Goal: Task Accomplishment & Management: Use online tool/utility

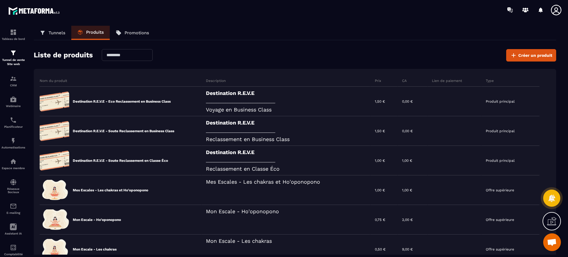
click at [531, 55] on span "Créer un produit" at bounding box center [536, 55] width 34 height 6
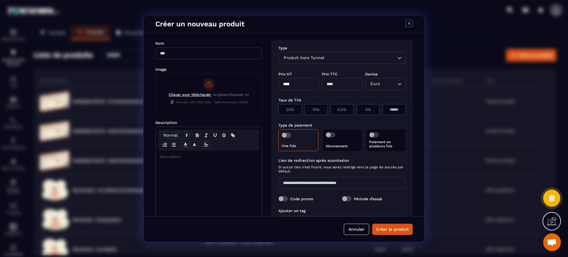
click at [217, 52] on input "Modal window" at bounding box center [208, 53] width 107 height 12
paste input "**********"
click at [197, 53] on input "**********" at bounding box center [208, 53] width 107 height 12
paste input "*"
type input "**********"
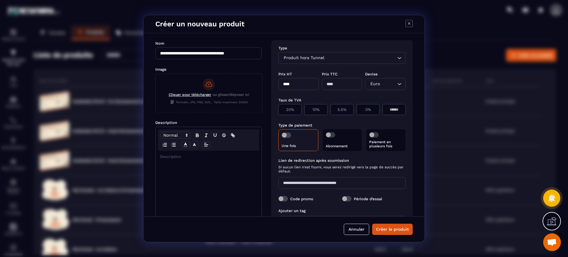
click at [223, 92] on div "Cliquer pour télécharger ou glisser/déposer ici Formats: JPG, PNG, SVG... Taill…" at bounding box center [209, 92] width 107 height 37
click at [156, 112] on input "Cliquer pour télécharger ou glisser/déposer ici Formats: JPG, PNG, SVG... Taill…" at bounding box center [156, 112] width 0 height 0
click at [201, 85] on div "Cliquer pour télécharger ou glisser/déposer ici Formats: JPG, PNG, SVG... Taill…" at bounding box center [209, 92] width 107 height 37
click at [156, 112] on input "Cliquer pour télécharger ou glisser/déposer ici Formats: JPG, PNG, SVG... Taill…" at bounding box center [156, 112] width 0 height 0
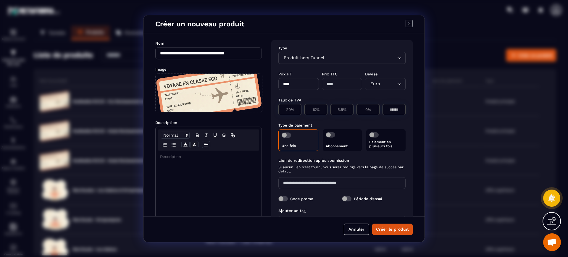
click at [212, 178] on div "Modal window" at bounding box center [209, 197] width 106 height 93
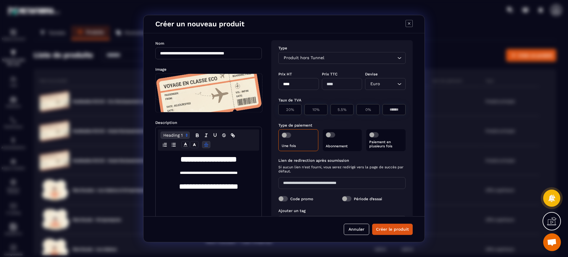
click at [308, 84] on input "****" at bounding box center [299, 84] width 41 height 12
click at [308, 85] on input "*****" at bounding box center [299, 84] width 41 height 12
type input "*"
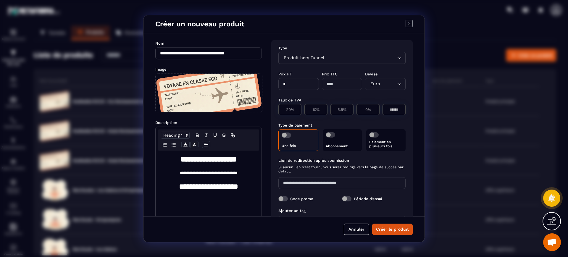
type input "*"
click at [371, 110] on p "0%" at bounding box center [368, 109] width 17 height 4
type input "*"
click at [284, 134] on span "Modal window" at bounding box center [286, 135] width 9 height 5
click at [376, 136] on span "Modal window" at bounding box center [374, 134] width 9 height 5
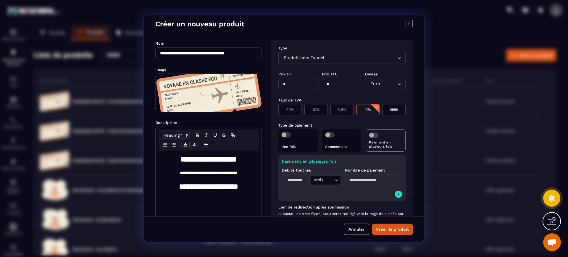
click at [299, 177] on input "Modal window" at bounding box center [298, 180] width 28 height 9
type input "*"
click at [378, 179] on input "Modal window" at bounding box center [373, 180] width 57 height 12
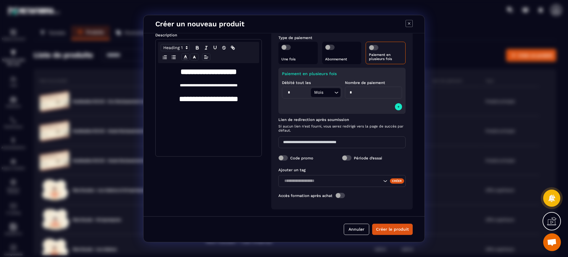
scroll to position [88, 0]
type input "*"
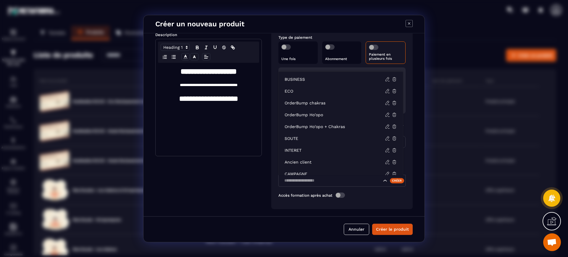
click at [324, 179] on input "Search for option" at bounding box center [331, 181] width 99 height 7
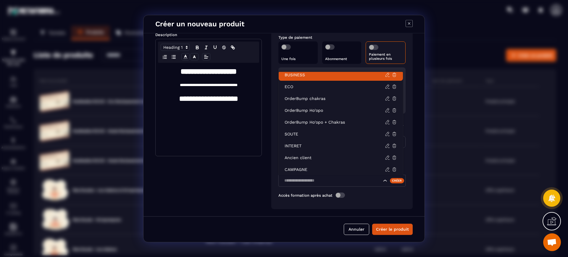
scroll to position [1, 0]
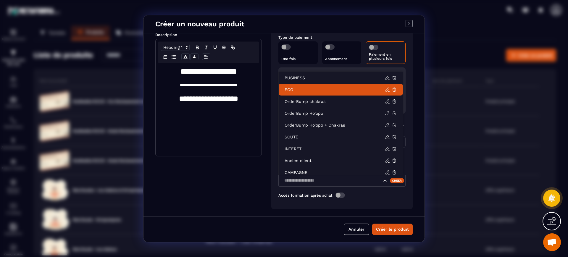
click at [312, 89] on p "ECO" at bounding box center [335, 90] width 100 height 6
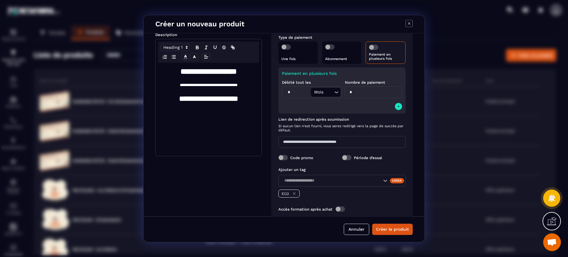
scroll to position [102, 0]
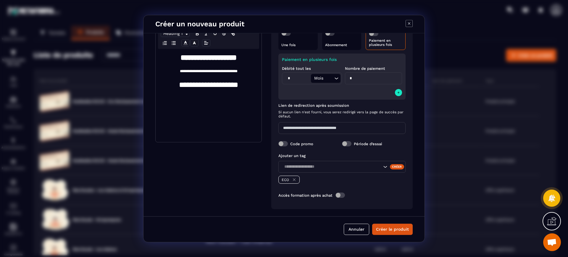
click at [343, 195] on span "Modal window" at bounding box center [340, 195] width 9 height 5
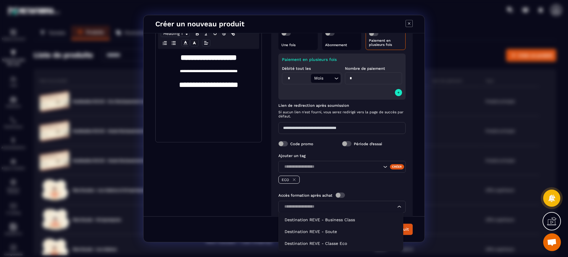
click at [352, 210] on input "Search for option" at bounding box center [339, 207] width 114 height 7
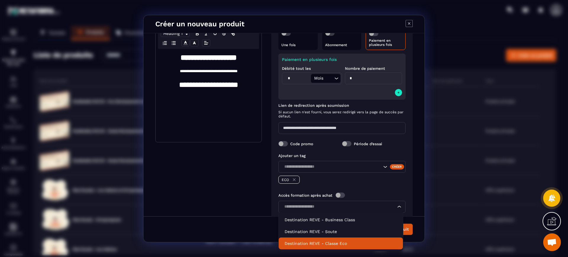
click at [347, 241] on p "Destination REVE - Classe Eco" at bounding box center [341, 244] width 113 height 6
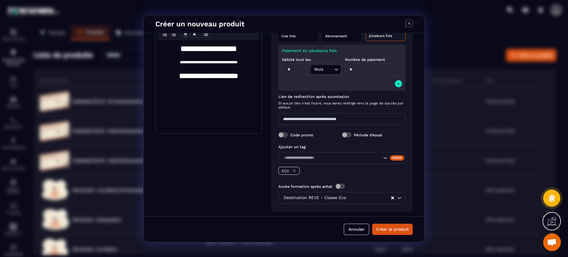
scroll to position [114, 0]
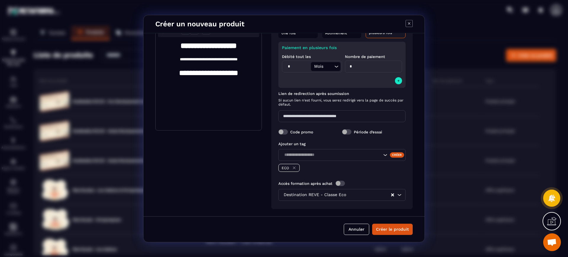
click at [284, 131] on span "Modal window" at bounding box center [283, 131] width 9 height 5
click at [280, 127] on div "Code promo Période d’essai" at bounding box center [342, 132] width 127 height 12
click at [281, 131] on span "Modal window" at bounding box center [283, 131] width 9 height 5
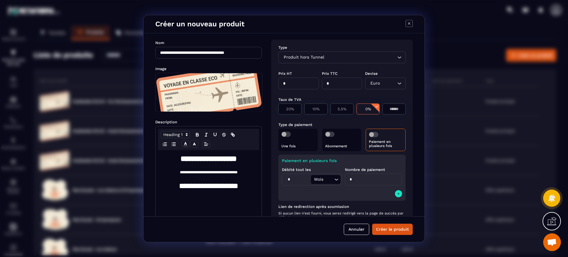
scroll to position [0, 0]
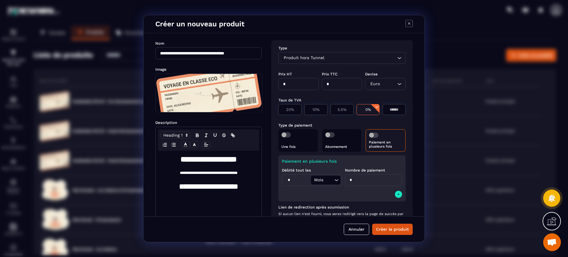
click at [301, 147] on p "Une fois" at bounding box center [298, 147] width 33 height 4
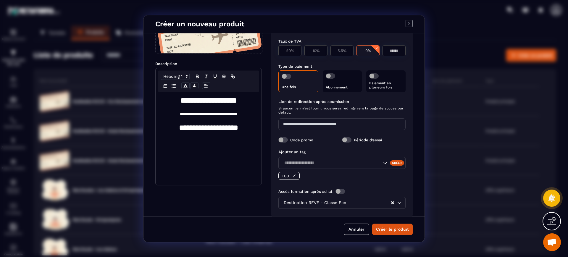
scroll to position [67, 0]
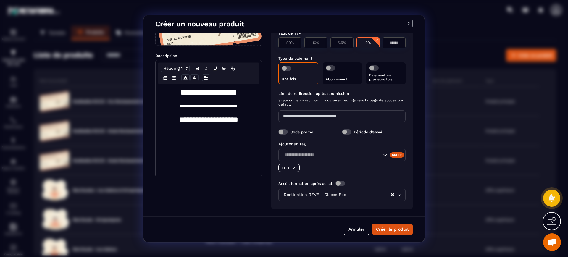
click at [318, 115] on input "Modal window" at bounding box center [342, 116] width 127 height 12
paste input "**********"
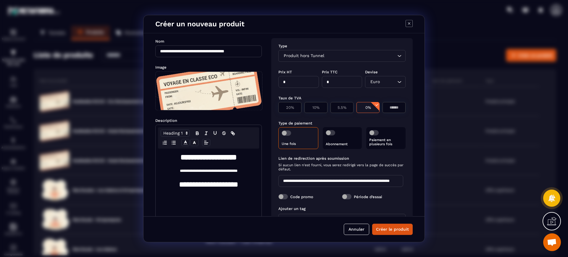
scroll to position [0, 0]
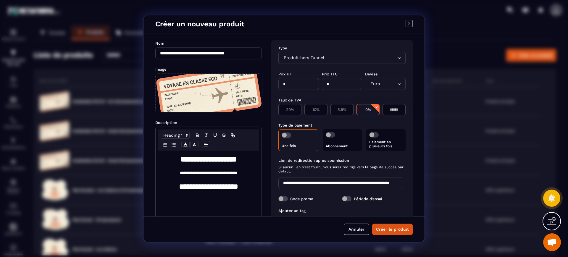
type input "**********"
click at [383, 144] on p "Paiement en plusieurs fois" at bounding box center [386, 144] width 33 height 8
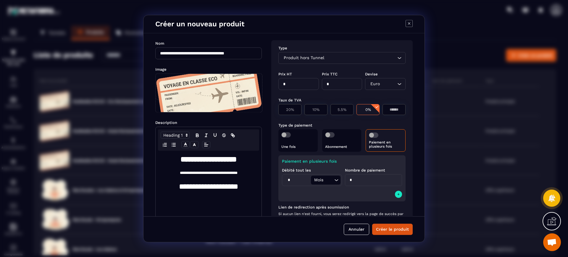
click at [311, 144] on div "Une fois" at bounding box center [298, 140] width 39 height 23
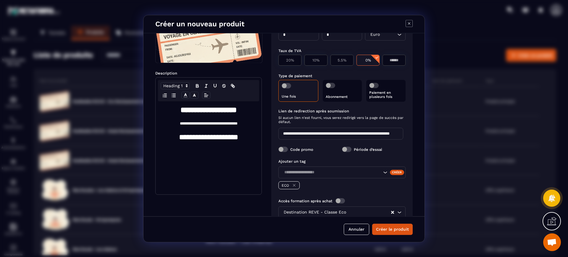
scroll to position [67, 0]
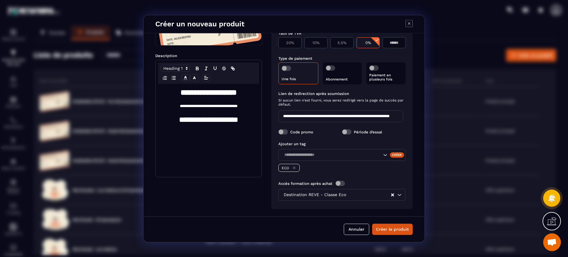
click at [401, 229] on button "Créer le produit" at bounding box center [392, 229] width 41 height 11
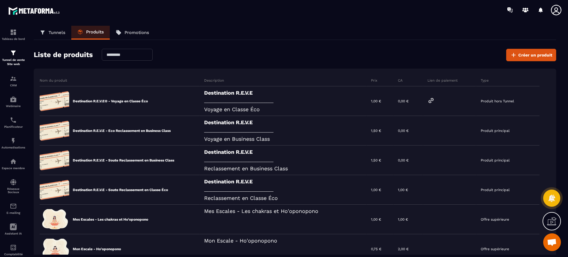
scroll to position [0, 0]
click at [528, 56] on span "Créer un produit" at bounding box center [536, 55] width 34 height 6
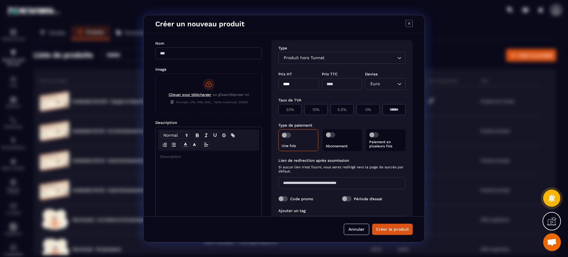
click at [188, 54] on input "Modal window" at bounding box center [208, 53] width 107 height 12
paste input "**********"
click at [198, 53] on input "**********" at bounding box center [208, 53] width 107 height 12
click at [198, 52] on input "**********" at bounding box center [208, 53] width 107 height 12
paste input "*"
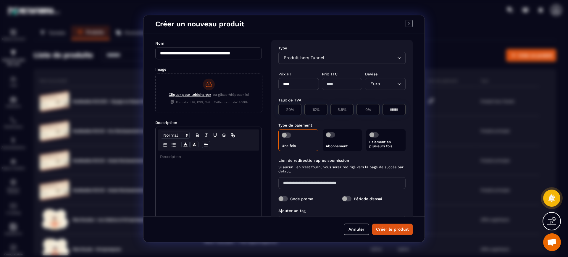
type input "**********"
click at [221, 98] on span "ou glisser/déposer ici" at bounding box center [231, 96] width 36 height 6
click at [156, 112] on input "Cliquer pour télécharger ou glisser/déposer ici Formats: JPG, PNG, SVG... Taill…" at bounding box center [156, 112] width 0 height 0
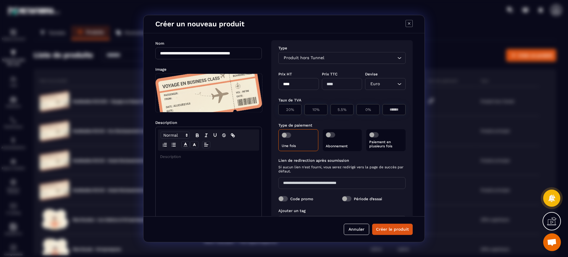
click at [294, 82] on input "****" at bounding box center [299, 84] width 41 height 12
drag, startPoint x: 294, startPoint y: 82, endPoint x: 268, endPoint y: 85, distance: 26.3
click at [268, 85] on div "**********" at bounding box center [284, 124] width 281 height 183
type input "****"
type input "***"
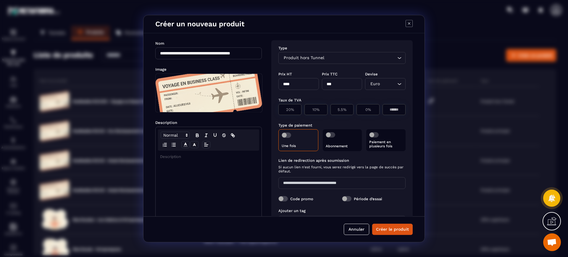
click at [363, 112] on div "0%" at bounding box center [368, 109] width 23 height 11
type input "*"
click at [286, 134] on span "Modal window" at bounding box center [286, 135] width 9 height 5
click at [372, 135] on span "Modal window" at bounding box center [374, 134] width 9 height 5
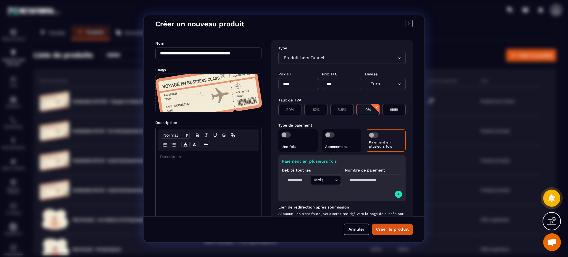
click at [390, 145] on p "Paiement en plusieurs fois" at bounding box center [385, 144] width 33 height 8
click at [302, 182] on input "Modal window" at bounding box center [298, 180] width 28 height 9
type input "*"
click at [382, 179] on input "Modal window" at bounding box center [373, 180] width 57 height 12
type input "*"
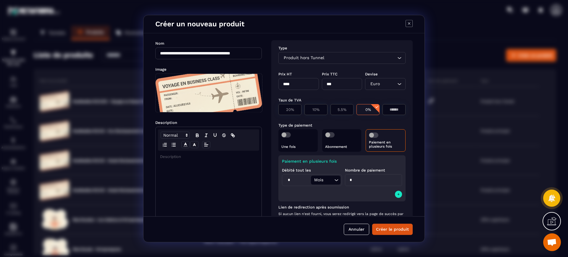
click at [401, 195] on div "Paiement en plusieurs fois Débité tout les * Mois Loading... Nombre de paiement…" at bounding box center [342, 178] width 127 height 46
click at [397, 194] on icon "Modal window" at bounding box center [399, 194] width 4 height 5
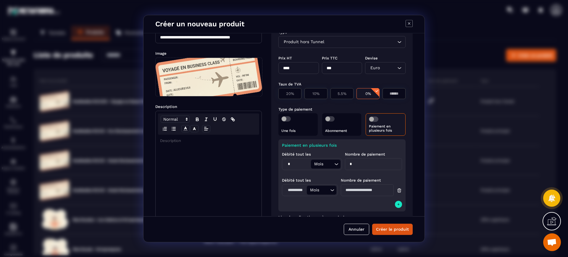
scroll to position [25, 0]
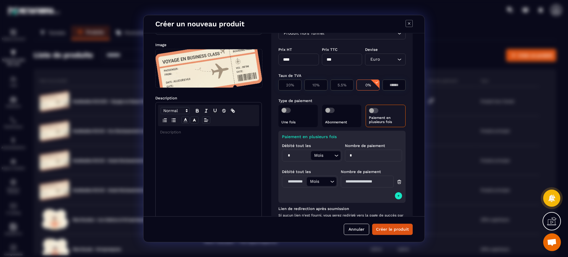
click at [298, 181] on input "Modal window" at bounding box center [295, 181] width 23 height 9
type input "*"
click at [359, 183] on input "Modal window" at bounding box center [367, 182] width 53 height 12
type input "*"
click at [398, 181] on icon "Modal window" at bounding box center [400, 181] width 4 height 0
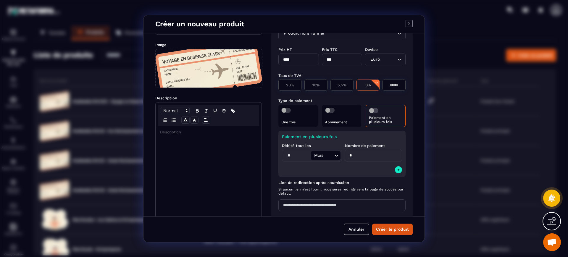
drag, startPoint x: 355, startPoint y: 155, endPoint x: 333, endPoint y: 157, distance: 22.6
click at [333, 157] on div "Débité tout les * Mois Loading... Nombre de paiement *" at bounding box center [342, 152] width 120 height 26
type input "*"
click at [398, 171] on icon "Modal window" at bounding box center [399, 170] width 4 height 5
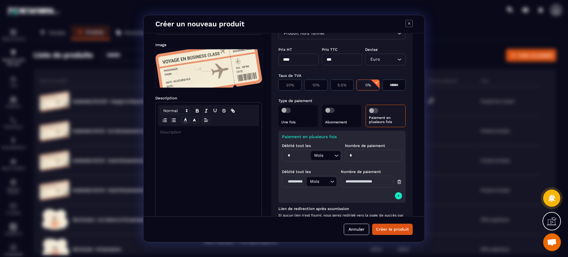
click at [300, 180] on input "Modal window" at bounding box center [295, 181] width 23 height 9
type input "*"
click at [361, 185] on input "Modal window" at bounding box center [367, 182] width 53 height 12
click at [369, 184] on input "*" at bounding box center [367, 182] width 53 height 12
type input "*"
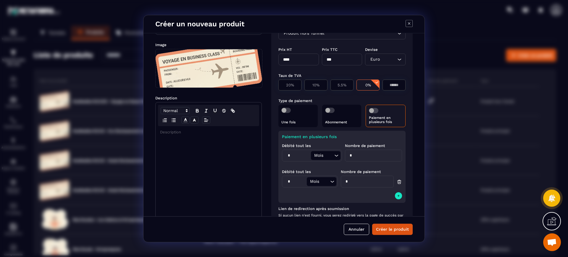
click at [363, 197] on div "Paiement en plusieurs fois Débité tout les * Mois Loading... Nombre de paiement…" at bounding box center [342, 167] width 127 height 72
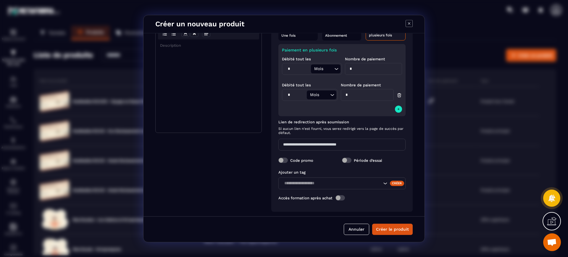
scroll to position [114, 0]
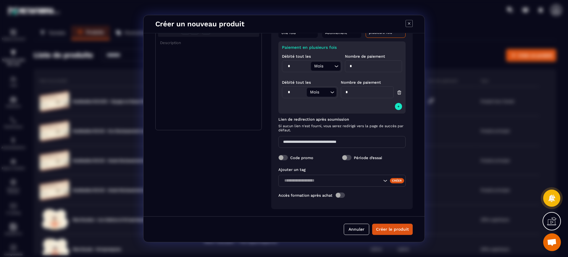
click at [370, 179] on input "Search for option" at bounding box center [331, 181] width 99 height 7
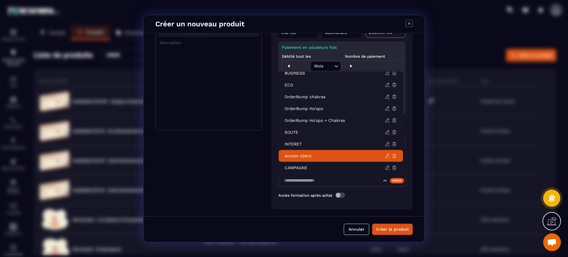
scroll to position [0, 0]
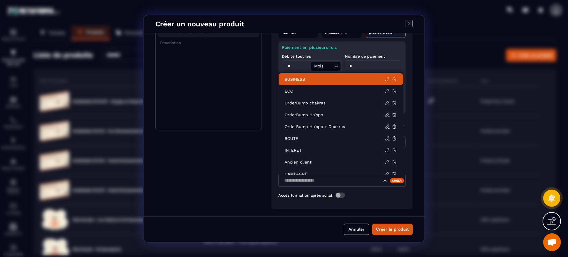
click at [305, 79] on p "BUSINESS" at bounding box center [335, 79] width 100 height 6
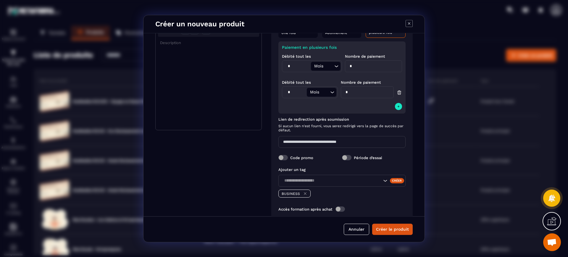
scroll to position [128, 0]
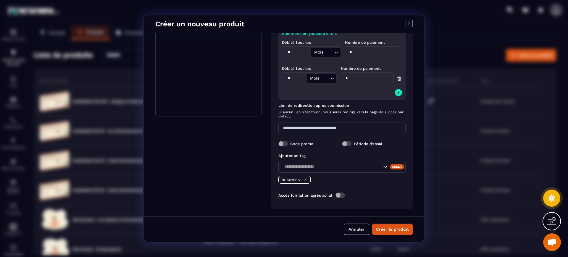
click at [341, 192] on div "Ajouter un tag Créer BUSINESS Accès formation après achat" at bounding box center [342, 177] width 127 height 54
click at [343, 195] on span "Modal window" at bounding box center [340, 195] width 9 height 5
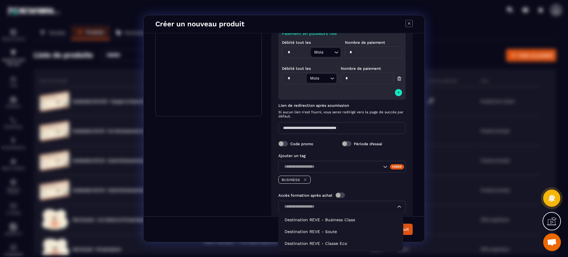
click at [325, 203] on div "Loading..." at bounding box center [342, 207] width 127 height 12
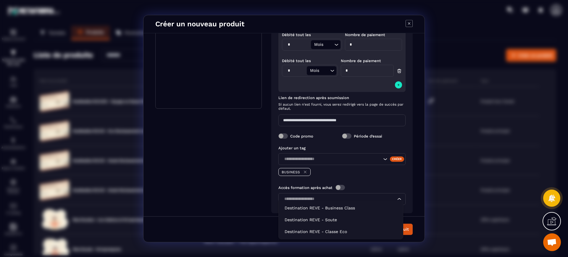
scroll to position [140, 0]
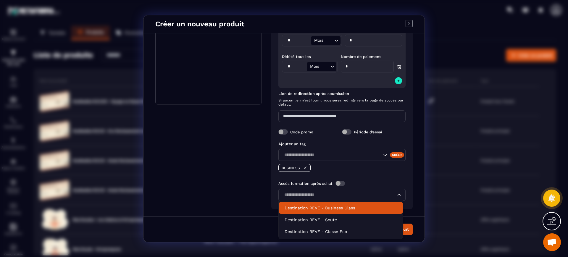
click at [343, 211] on p "Destination REVE - Business Class" at bounding box center [341, 208] width 113 height 6
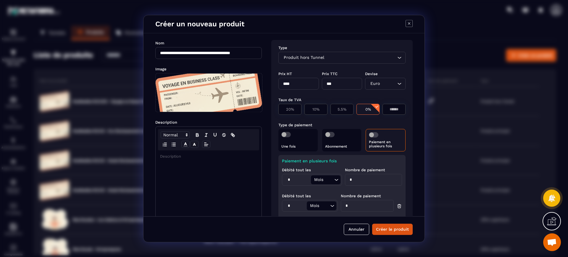
scroll to position [0, 0]
click at [187, 178] on div "Modal window" at bounding box center [209, 197] width 106 height 93
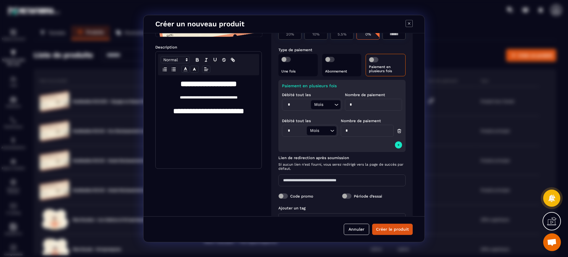
scroll to position [99, 0]
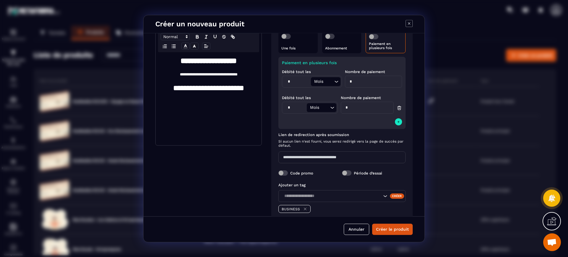
click at [329, 156] on input "Modal window" at bounding box center [342, 158] width 127 height 12
paste input "**********"
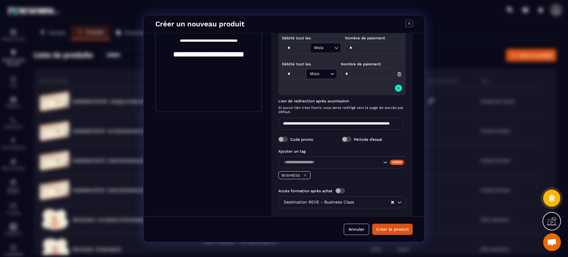
scroll to position [140, 0]
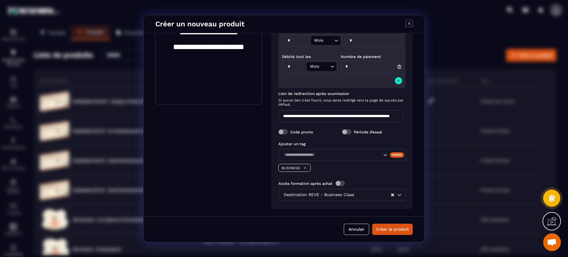
type input "**********"
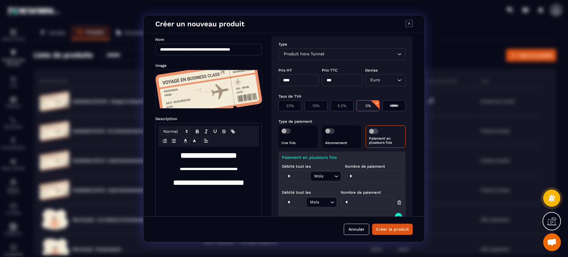
scroll to position [0, 0]
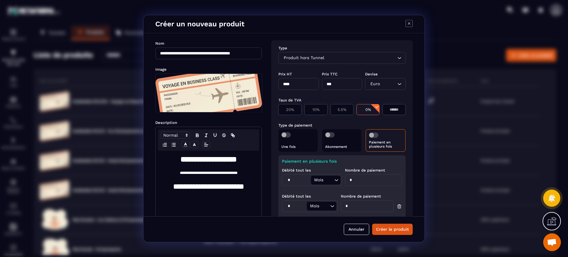
click at [399, 228] on button "Créer le produit" at bounding box center [392, 229] width 41 height 11
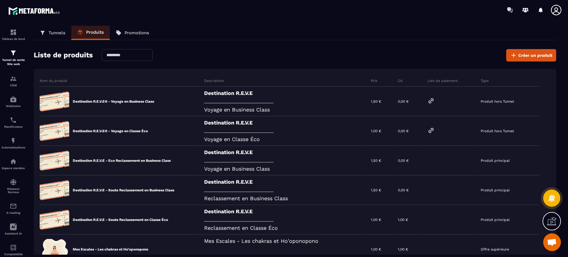
click at [549, 58] on span "Créer un produit" at bounding box center [536, 55] width 34 height 6
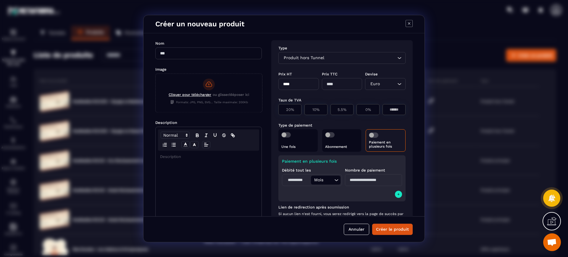
click at [196, 53] on input "Modal window" at bounding box center [208, 53] width 107 height 12
paste input "**********"
click at [198, 54] on input "**********" at bounding box center [208, 53] width 107 height 12
paste input "*"
type input "**********"
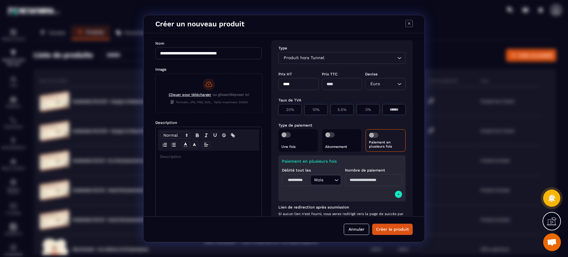
click at [229, 85] on div "Cliquer pour télécharger ou glisser/déposer ici Formats: JPG, PNG, SVG... Taill…" at bounding box center [209, 92] width 107 height 37
click at [156, 112] on input "Cliquer pour télécharger ou glisser/déposer ici Formats: JPG, PNG, SVG... Taill…" at bounding box center [156, 112] width 0 height 0
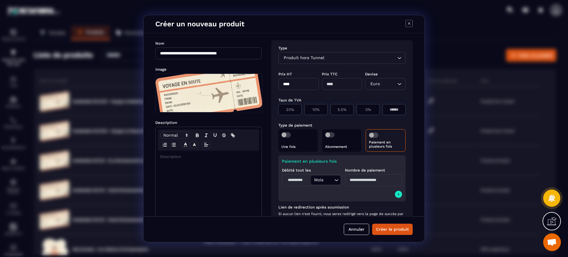
click at [242, 192] on div "Modal window" at bounding box center [209, 197] width 106 height 93
click at [309, 83] on input "****" at bounding box center [299, 84] width 41 height 12
type input "***"
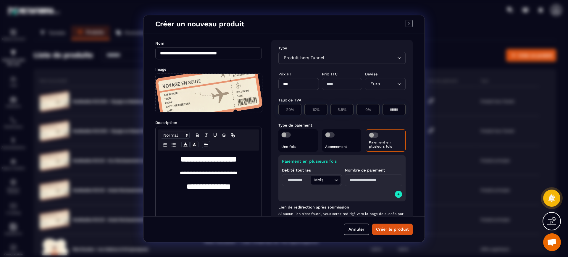
type input "***"
click at [363, 109] on p "0%" at bounding box center [368, 109] width 17 height 4
type input "*"
click at [290, 136] on span "Modal window" at bounding box center [286, 134] width 9 height 5
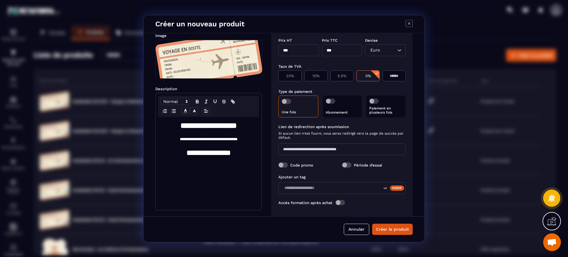
scroll to position [41, 0]
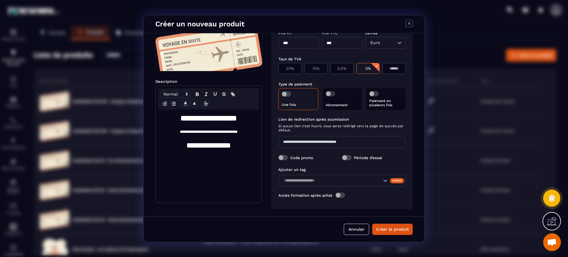
click at [346, 140] on input "Modal window" at bounding box center [342, 142] width 127 height 12
paste input "**********"
type input "**********"
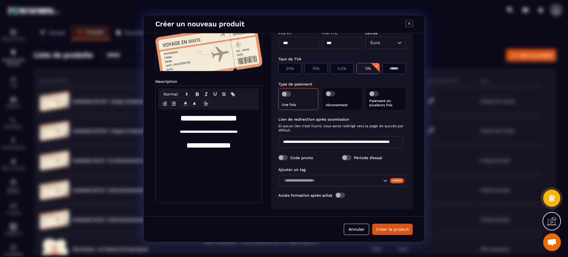
click at [332, 183] on input "Search for option" at bounding box center [331, 181] width 99 height 7
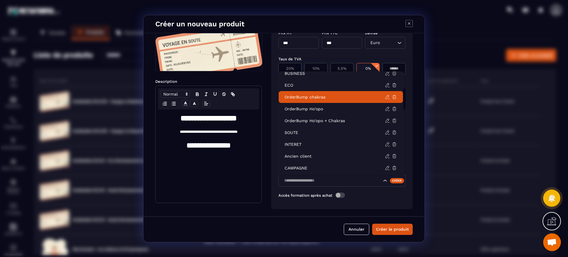
scroll to position [6, 0]
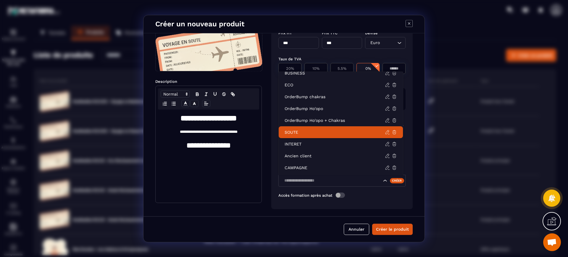
click at [313, 133] on p "SOUTE" at bounding box center [335, 132] width 100 height 6
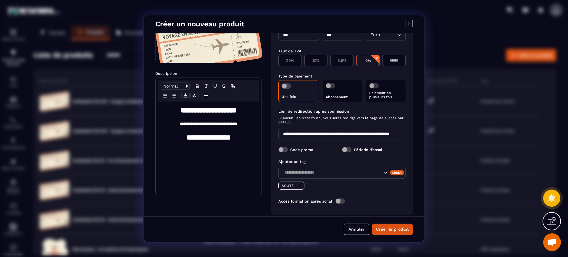
scroll to position [55, 0]
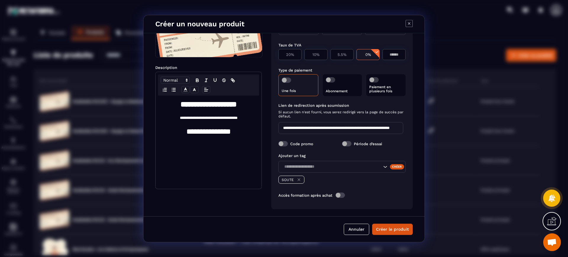
click at [343, 194] on span "Modal window" at bounding box center [340, 195] width 9 height 5
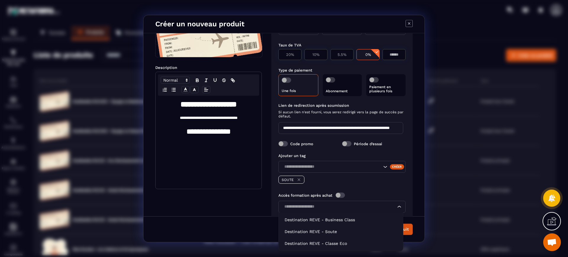
click at [350, 203] on div "Loading..." at bounding box center [342, 207] width 127 height 12
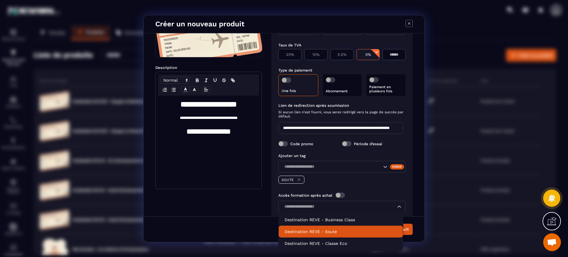
click at [344, 234] on p "Destination REVE - Soute" at bounding box center [341, 232] width 113 height 6
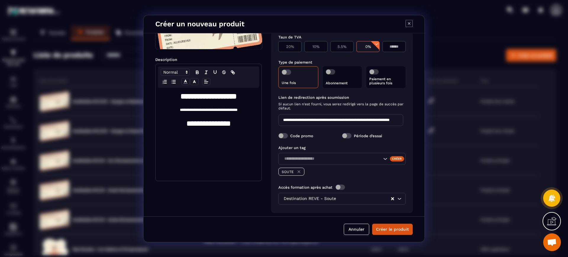
scroll to position [67, 0]
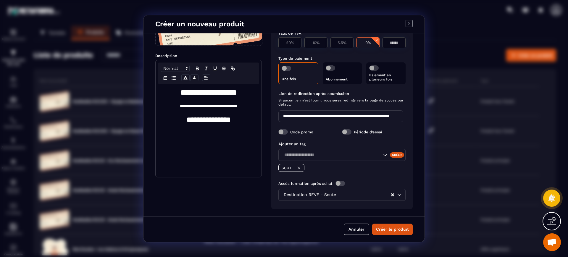
click at [395, 227] on button "Créer le produit" at bounding box center [392, 229] width 41 height 11
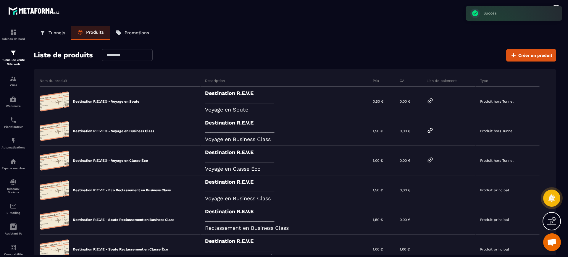
click at [434, 100] on icon at bounding box center [430, 100] width 7 height 7
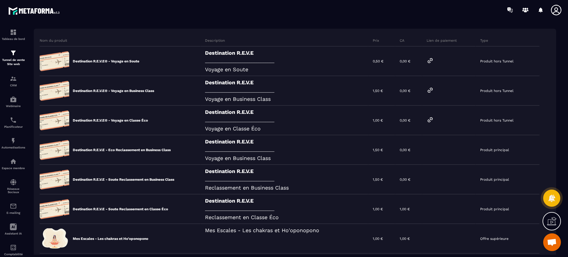
scroll to position [0, 0]
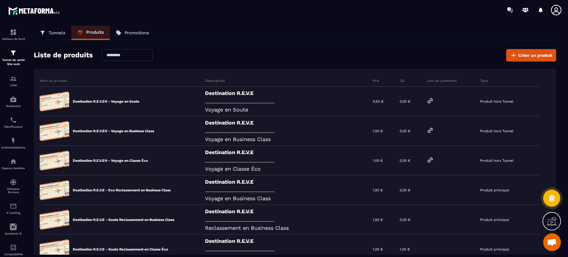
click at [540, 52] on span "Créer un produit" at bounding box center [536, 55] width 34 height 6
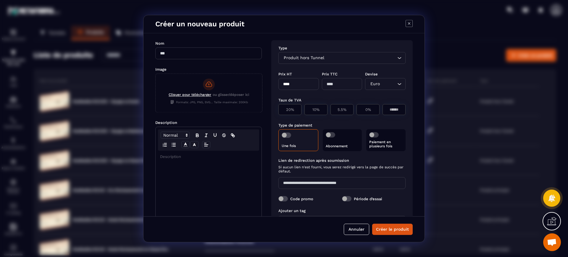
click at [195, 52] on input "Modal window" at bounding box center [208, 53] width 107 height 12
paste input "**********"
click at [198, 53] on input "**********" at bounding box center [208, 53] width 107 height 12
paste input "*"
type input "**********"
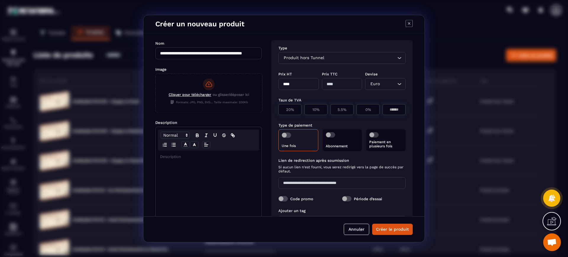
click at [228, 102] on span "Formats: JPG, PNG, SVG... Taille maximale: 200Kb" at bounding box center [209, 102] width 78 height 4
click at [156, 112] on input "Cliquer pour télécharger ou glisser/déposer ici Formats: JPG, PNG, SVG... Taill…" at bounding box center [156, 112] width 0 height 0
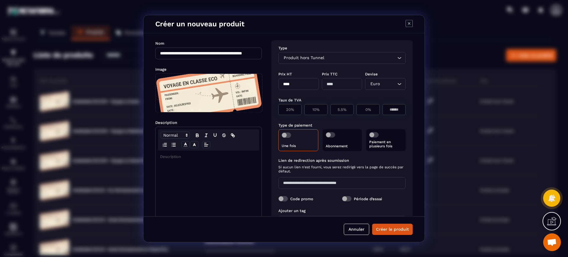
click at [218, 184] on div "Modal window" at bounding box center [209, 197] width 106 height 93
paste div "Modal window"
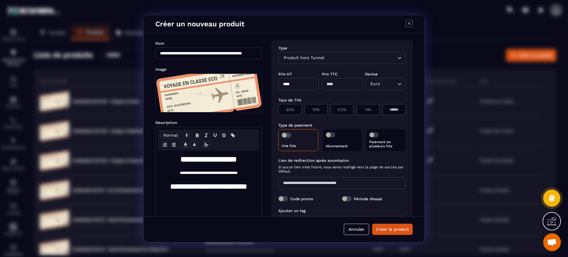
click at [304, 86] on input "****" at bounding box center [299, 84] width 41 height 12
type input "*"
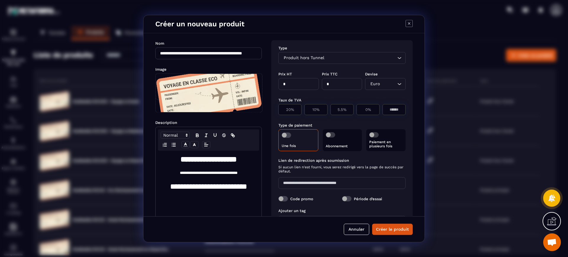
click at [368, 113] on div "0%" at bounding box center [368, 109] width 23 height 11
type input "*"
click at [289, 137] on span "Modal window" at bounding box center [286, 135] width 9 height 5
click at [377, 135] on span "Modal window" at bounding box center [374, 134] width 9 height 5
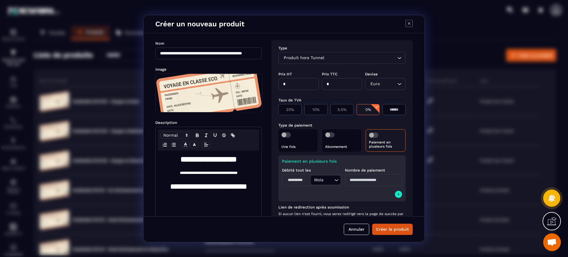
click at [298, 175] on div "Mois Loading..." at bounding box center [312, 180] width 60 height 12
click at [298, 179] on input "Modal window" at bounding box center [298, 180] width 28 height 9
type input "*"
click at [359, 177] on input "Modal window" at bounding box center [373, 180] width 57 height 12
type input "*"
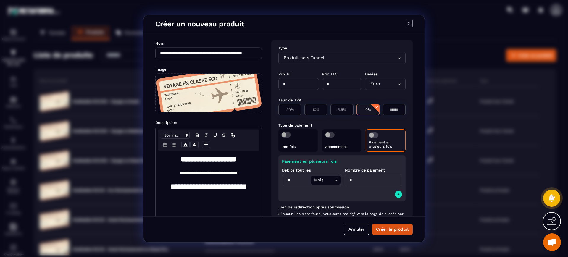
click at [355, 195] on div "Paiement en plusieurs fois Débité tout les * Mois Loading... Nombre de paiement…" at bounding box center [342, 178] width 127 height 46
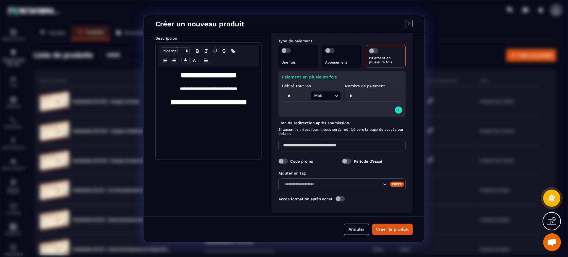
scroll to position [88, 0]
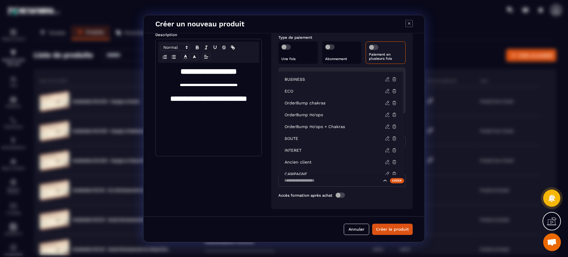
click at [317, 180] on input "Search for option" at bounding box center [331, 181] width 99 height 7
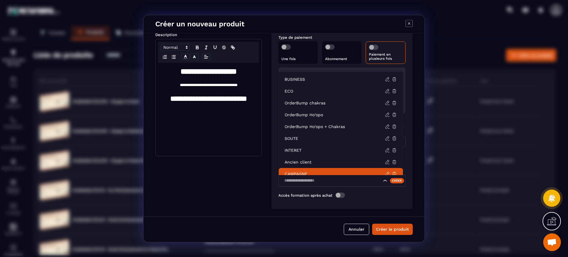
scroll to position [4, 0]
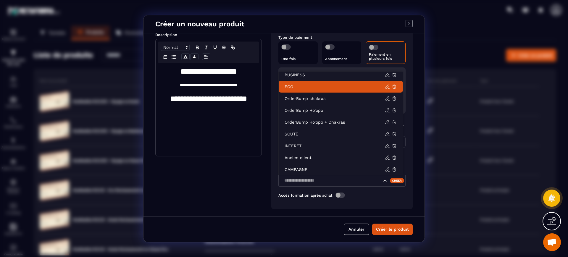
click at [316, 86] on p "ECO" at bounding box center [335, 87] width 100 height 6
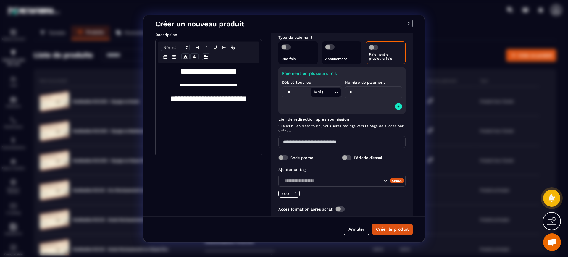
scroll to position [102, 0]
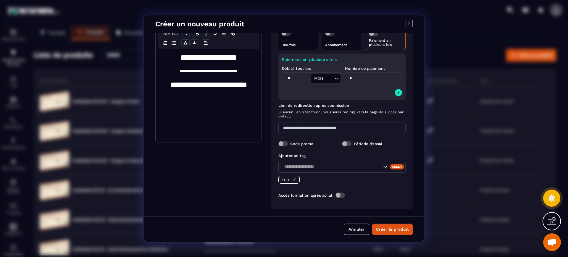
click at [341, 195] on span "Modal window" at bounding box center [340, 195] width 9 height 5
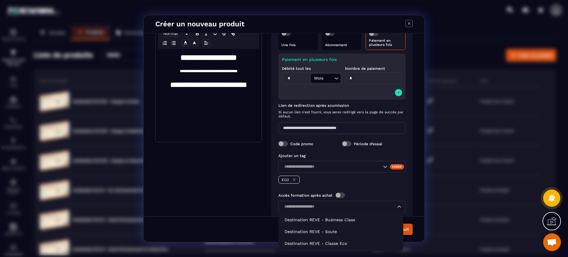
click at [328, 207] on input "Search for option" at bounding box center [339, 207] width 114 height 7
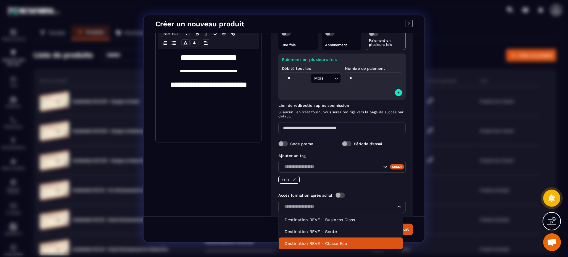
click at [338, 242] on p "Destination REVE - Classe Eco" at bounding box center [341, 244] width 113 height 6
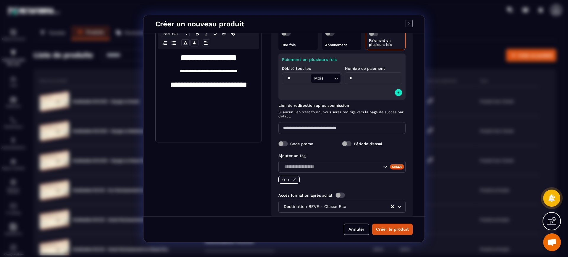
click at [341, 128] on input "Modal window" at bounding box center [342, 128] width 127 height 12
paste input "**********"
type input "**********"
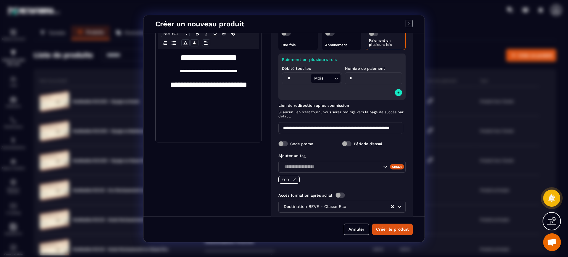
click at [398, 229] on button "Créer le produit" at bounding box center [392, 229] width 41 height 11
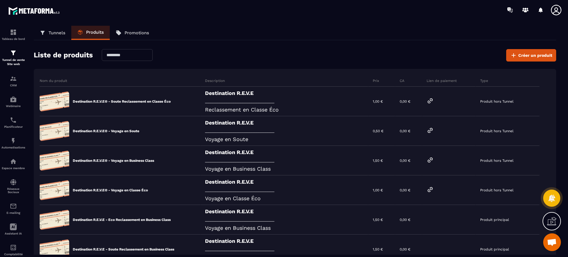
click at [541, 53] on span "Créer un produit" at bounding box center [536, 55] width 34 height 6
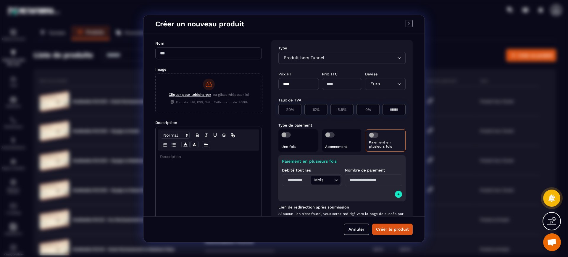
click at [362, 231] on button "Annuler" at bounding box center [356, 229] width 25 height 11
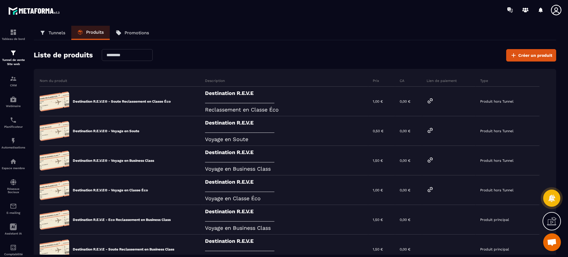
click at [530, 54] on span "Créer un produit" at bounding box center [536, 55] width 34 height 6
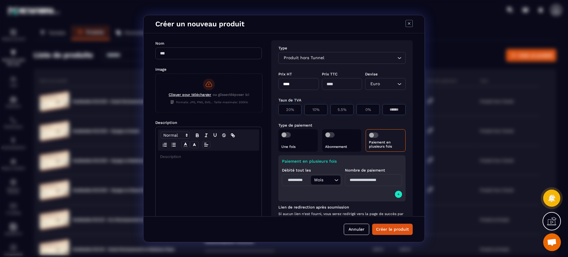
click at [207, 52] on input "Modal window" at bounding box center [208, 53] width 107 height 12
paste input "**********"
click at [198, 50] on input "**********" at bounding box center [208, 53] width 107 height 12
paste input "*"
type input "**********"
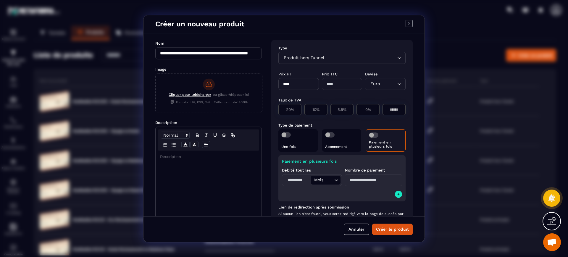
click at [228, 94] on span "ou glisser/déposer ici" at bounding box center [231, 96] width 36 height 6
click at [156, 112] on input "Cliquer pour télécharger ou glisser/déposer ici Formats: JPG, PNG, SVG... Taill…" at bounding box center [156, 112] width 0 height 0
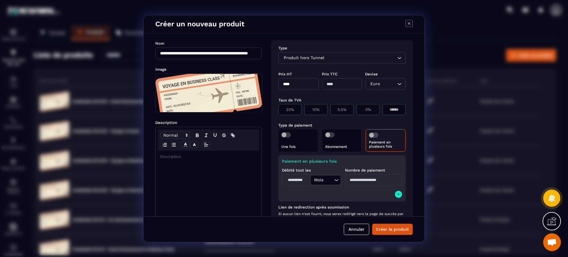
click at [242, 179] on div "Modal window" at bounding box center [209, 197] width 106 height 93
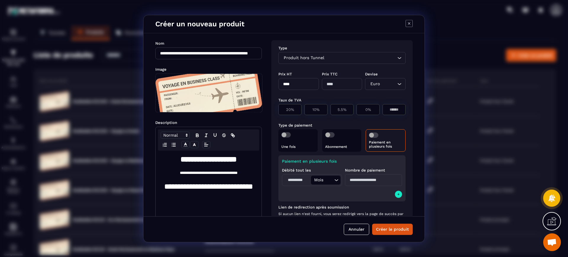
click at [309, 85] on input "****" at bounding box center [299, 84] width 41 height 12
click at [308, 88] on input "*******" at bounding box center [299, 84] width 41 height 12
type input "***"
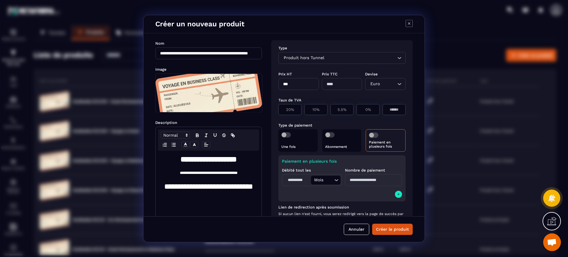
type input "***"
click at [367, 109] on p "0%" at bounding box center [368, 109] width 17 height 4
type input "*"
click at [283, 134] on span "Modal window" at bounding box center [286, 134] width 9 height 5
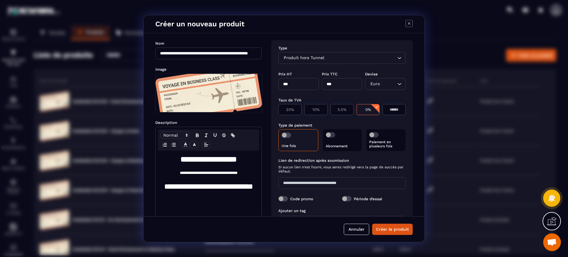
click at [370, 135] on span "Modal window" at bounding box center [374, 134] width 9 height 5
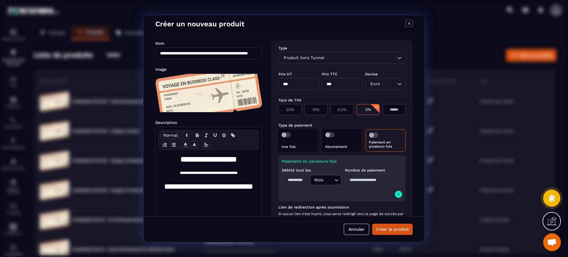
click at [298, 180] on input "Modal window" at bounding box center [298, 180] width 28 height 9
type input "*"
click at [362, 180] on input "Modal window" at bounding box center [373, 180] width 57 height 12
type input "*"
click at [393, 192] on div "Paiement en plusieurs fois Débité tout les * Mois Loading... Nombre de paiement…" at bounding box center [342, 178] width 127 height 46
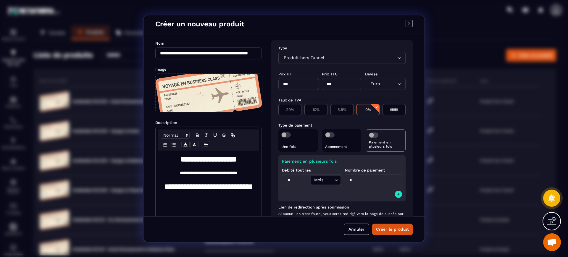
click at [399, 192] on button "Modal window" at bounding box center [398, 194] width 7 height 7
click at [295, 205] on input "Modal window" at bounding box center [295, 206] width 23 height 9
type input "*"
click at [379, 208] on input "Modal window" at bounding box center [367, 206] width 53 height 12
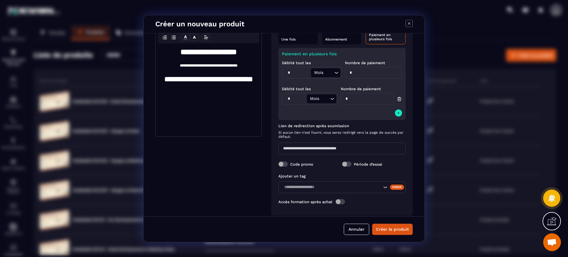
scroll to position [114, 0]
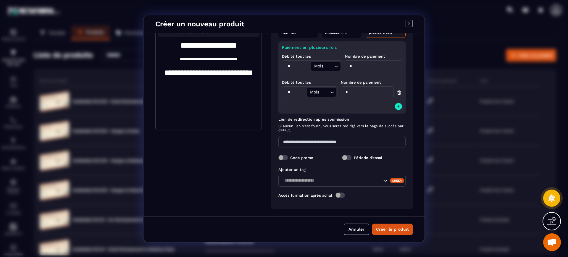
type input "*"
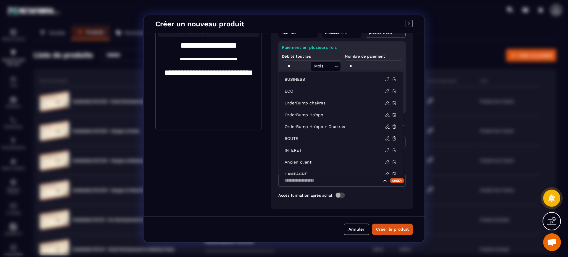
click at [330, 182] on input "Search for option" at bounding box center [331, 181] width 99 height 7
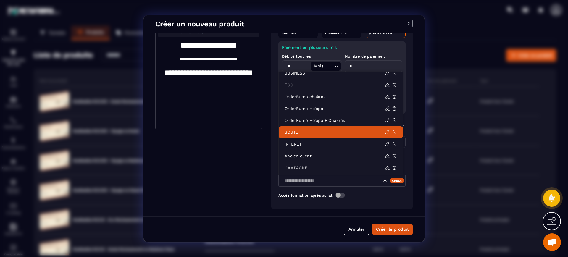
scroll to position [0, 0]
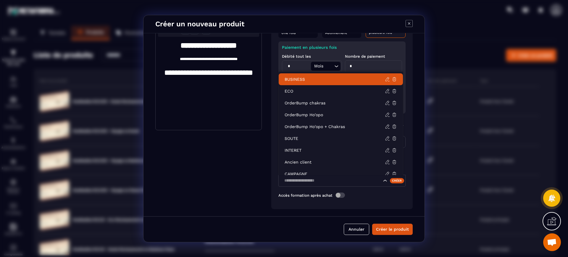
click at [306, 78] on p "BUSINESS" at bounding box center [335, 79] width 100 height 6
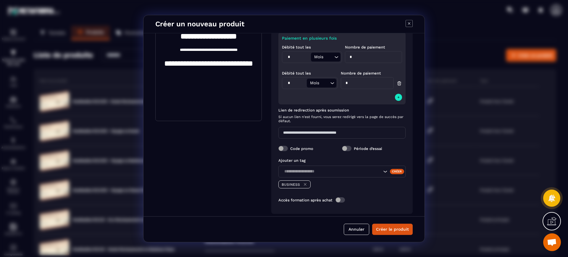
scroll to position [128, 0]
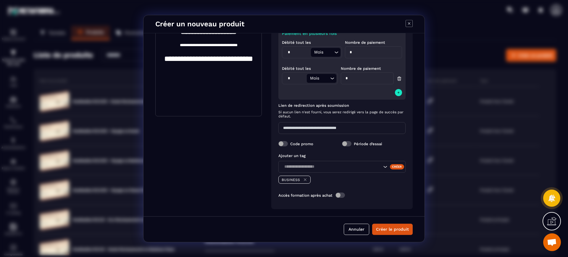
click at [340, 193] on span "Modal window" at bounding box center [340, 195] width 9 height 5
click at [334, 207] on input "Search for option" at bounding box center [339, 207] width 114 height 7
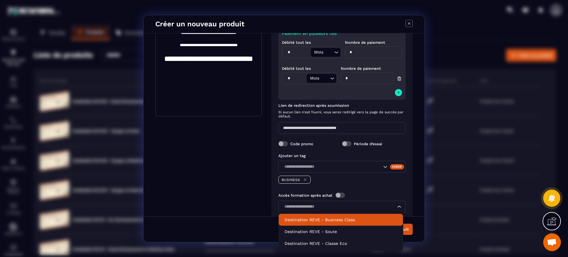
click at [335, 221] on p "Destination REVE - Business Class" at bounding box center [341, 220] width 113 height 6
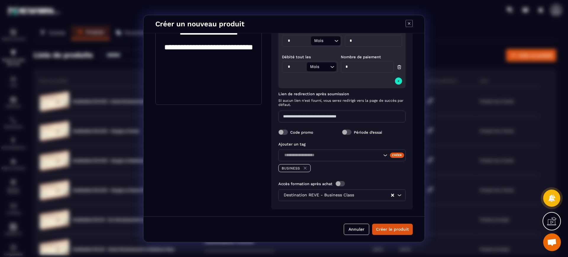
scroll to position [140, 0]
click at [308, 113] on input "Modal window" at bounding box center [342, 116] width 127 height 12
paste input "**********"
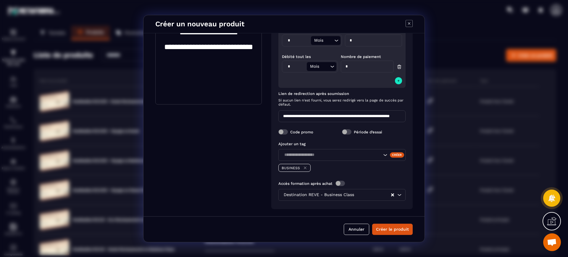
scroll to position [0, 27]
type input "**********"
click at [401, 229] on button "Créer le produit" at bounding box center [392, 229] width 41 height 11
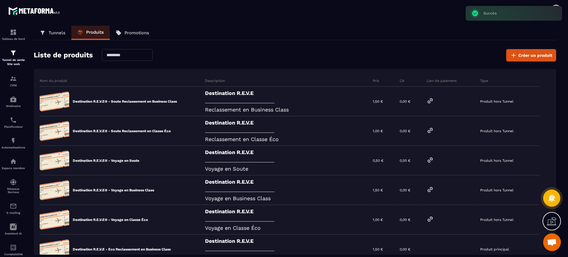
click at [246, 126] on div "Destination R.E.V.E _______________________________________ Reclassement en Cla…" at bounding box center [285, 131] width 168 height 30
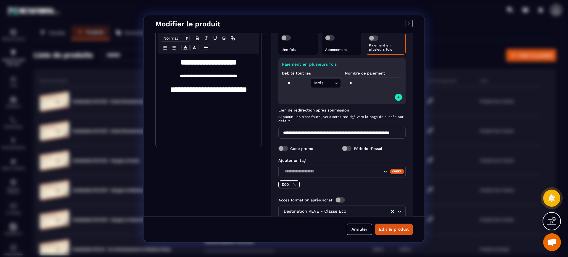
scroll to position [99, 0]
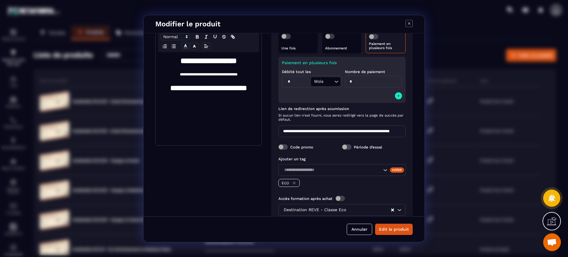
click at [372, 129] on input "**********" at bounding box center [342, 132] width 127 height 12
drag, startPoint x: 370, startPoint y: 130, endPoint x: 417, endPoint y: 134, distance: 47.3
click at [417, 134] on div "**********" at bounding box center [284, 124] width 281 height 183
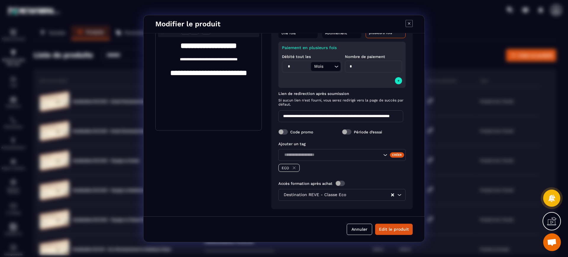
scroll to position [0, 0]
click at [359, 115] on input "**********" at bounding box center [341, 116] width 125 height 12
drag, startPoint x: 361, startPoint y: 115, endPoint x: 415, endPoint y: 115, distance: 53.9
click at [415, 115] on div "**********" at bounding box center [284, 124] width 281 height 183
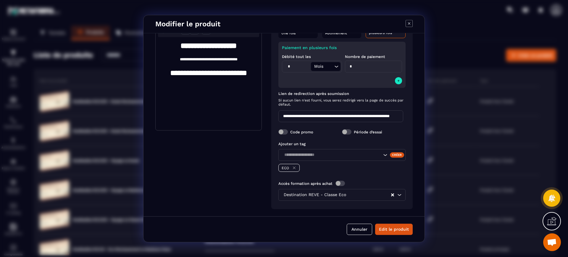
scroll to position [0, 0]
click at [365, 224] on button "Annuler" at bounding box center [359, 229] width 25 height 11
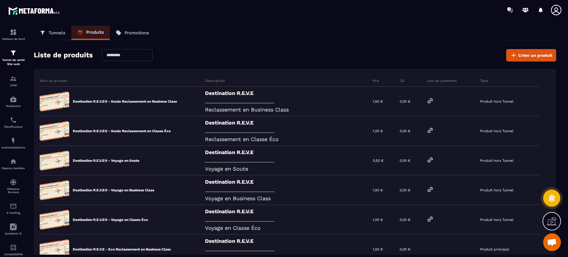
click at [206, 97] on div "Destination R.E.V.E _______________________________________ Reclassement en Bus…" at bounding box center [285, 102] width 168 height 30
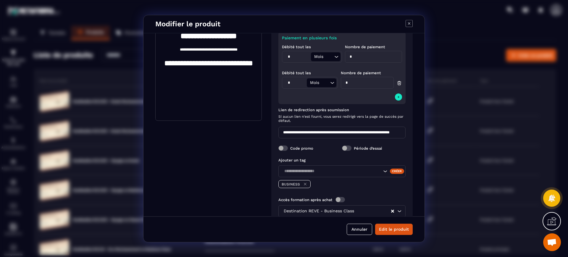
scroll to position [0, 27]
drag, startPoint x: 372, startPoint y: 131, endPoint x: 426, endPoint y: 135, distance: 54.0
click at [426, 135] on section "**********" at bounding box center [284, 128] width 568 height 257
paste input "Modal window"
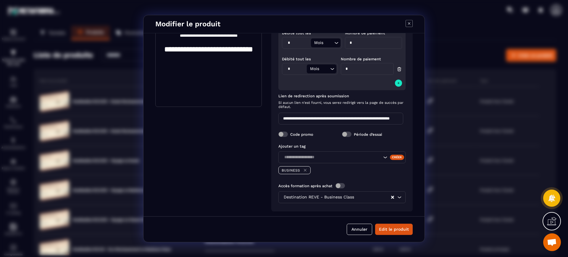
scroll to position [140, 0]
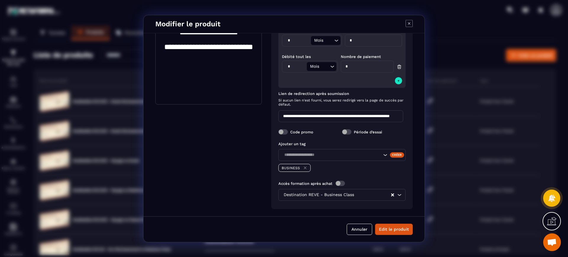
type input "**********"
click at [407, 232] on button "Edit le produit" at bounding box center [394, 229] width 38 height 11
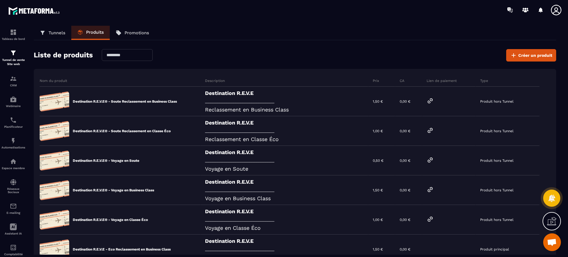
click at [530, 55] on span "Créer un produit" at bounding box center [536, 55] width 34 height 6
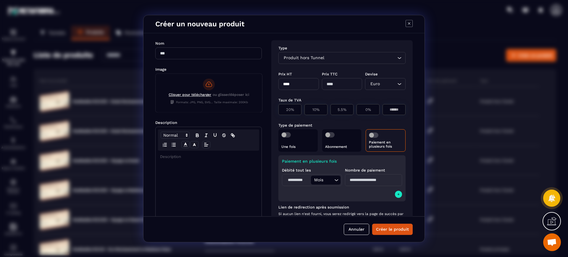
click at [208, 54] on input "Modal window" at bounding box center [208, 53] width 107 height 12
paste input "**********"
click at [198, 51] on input "**********" at bounding box center [208, 53] width 107 height 12
paste input "*"
type input "**********"
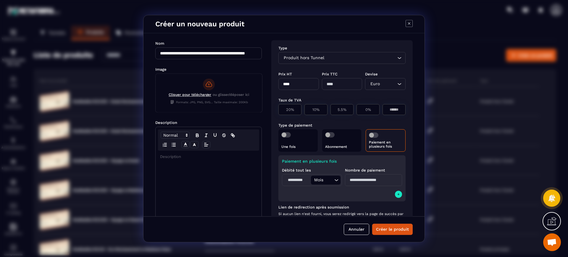
click at [195, 87] on div "Cliquer pour télécharger ou glisser/déposer ici Formats: JPG, PNG, SVG... Taill…" at bounding box center [209, 92] width 107 height 37
click at [156, 112] on input "Cliquer pour télécharger ou glisser/déposer ici Formats: JPG, PNG, SVG... Taill…" at bounding box center [156, 112] width 0 height 0
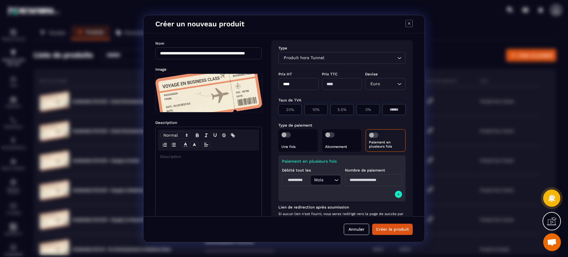
click at [213, 179] on div "Modal window" at bounding box center [209, 197] width 106 height 93
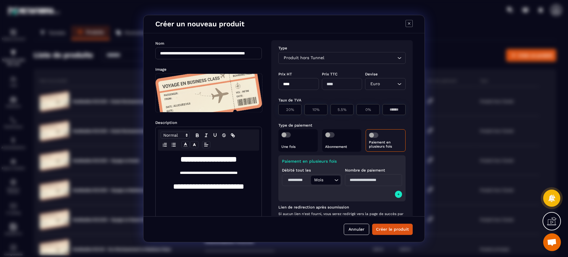
click at [295, 83] on input "****" at bounding box center [299, 84] width 41 height 12
type input "***"
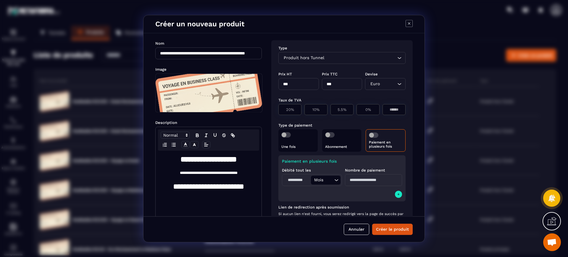
click at [372, 108] on p "0%" at bounding box center [368, 109] width 17 height 4
type input "*"
click at [376, 135] on span "Modal window" at bounding box center [373, 135] width 9 height 5
click at [287, 131] on div "Une fois" at bounding box center [298, 140] width 39 height 23
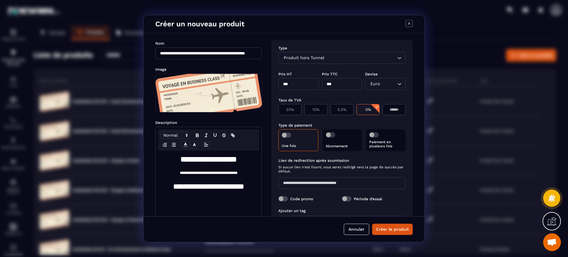
click at [286, 131] on div "Une fois" at bounding box center [299, 140] width 40 height 22
click at [290, 140] on div "Une fois" at bounding box center [299, 140] width 40 height 22
click at [286, 129] on div "Type de paiement Une fois Abonnement Paiement en plusieurs fois" at bounding box center [342, 137] width 127 height 36
click at [286, 134] on span "Modal window" at bounding box center [286, 135] width 9 height 5
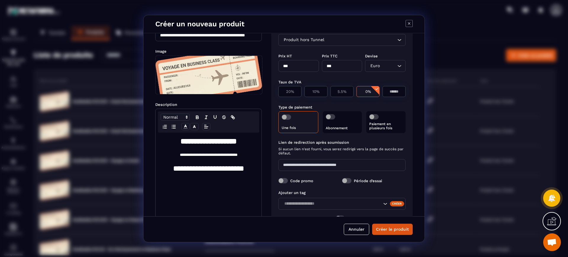
scroll to position [25, 0]
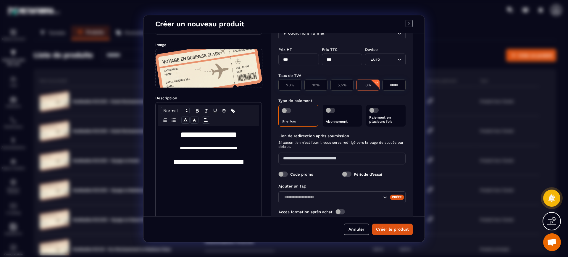
click at [383, 123] on p "Paiement en plusieurs fois" at bounding box center [386, 119] width 33 height 8
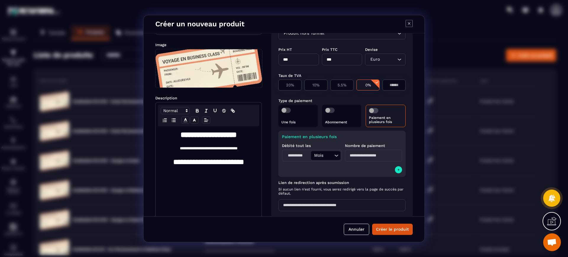
click at [296, 157] on input "Modal window" at bounding box center [298, 155] width 28 height 9
type input "*"
click at [374, 155] on input "Modal window" at bounding box center [373, 156] width 57 height 12
type input "*"
click at [395, 171] on button "Modal window" at bounding box center [398, 169] width 7 height 7
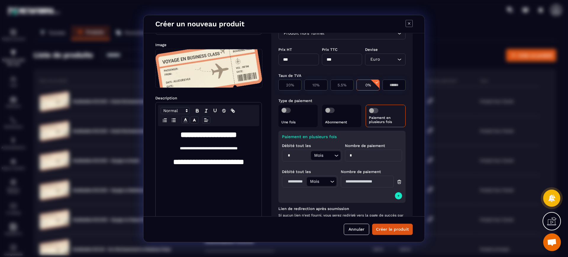
click at [294, 182] on input "Modal window" at bounding box center [295, 181] width 23 height 9
type input "*"
click at [363, 179] on input "Modal window" at bounding box center [367, 182] width 53 height 12
type input "*"
click at [336, 195] on div "Paiement en plusieurs fois Débité tout les * Mois Loading... Nombre de paiement…" at bounding box center [342, 167] width 127 height 72
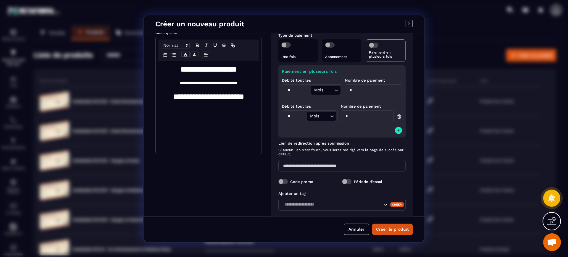
scroll to position [114, 0]
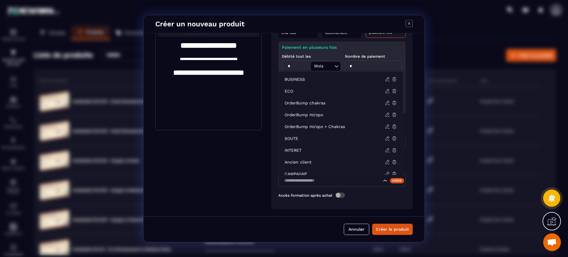
click at [314, 179] on input "Search for option" at bounding box center [331, 181] width 99 height 7
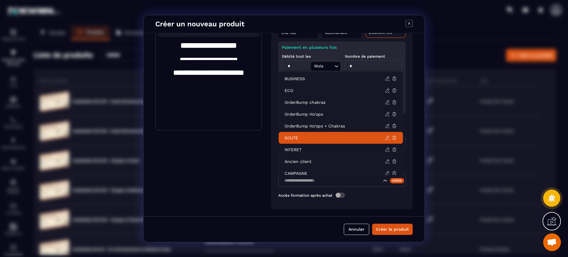
scroll to position [0, 0]
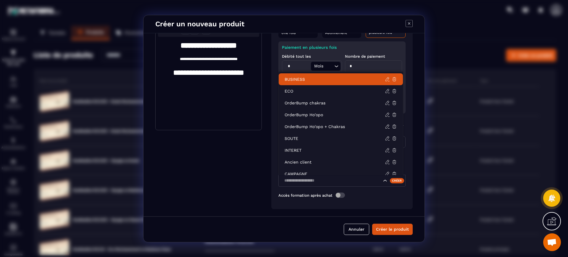
click at [303, 77] on p "BUSINESS" at bounding box center [335, 79] width 100 height 6
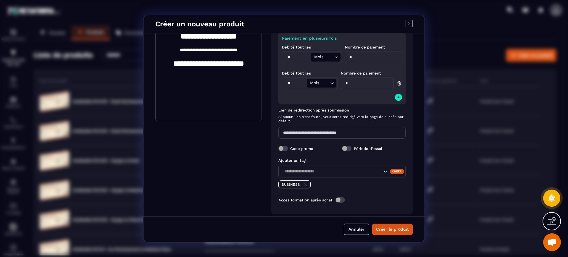
scroll to position [128, 0]
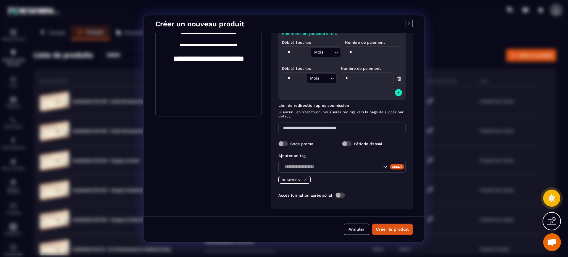
click at [340, 194] on span "Modal window" at bounding box center [340, 195] width 9 height 5
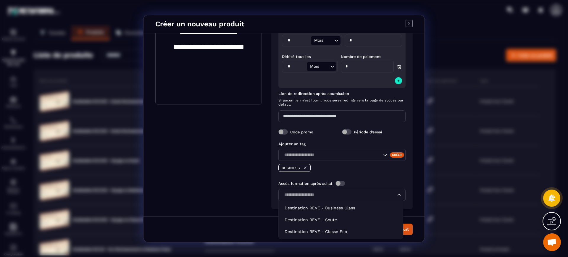
click at [337, 192] on input "Search for option" at bounding box center [339, 195] width 114 height 7
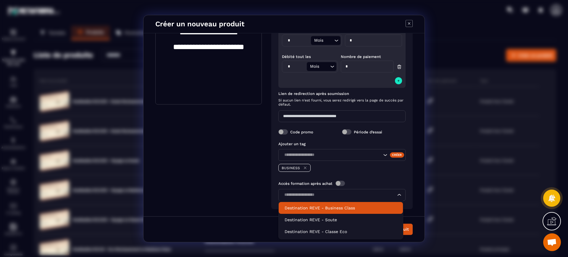
click at [335, 210] on p "Destination REVE - Business Class" at bounding box center [341, 208] width 113 height 6
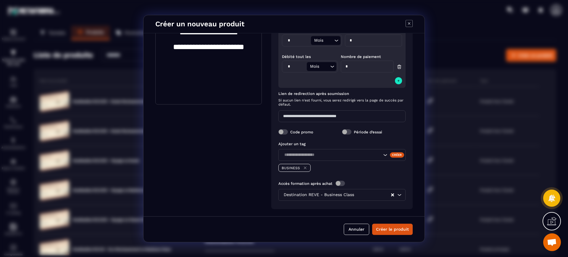
click at [320, 114] on input "Modal window" at bounding box center [342, 116] width 127 height 12
paste input "**********"
type input "**********"
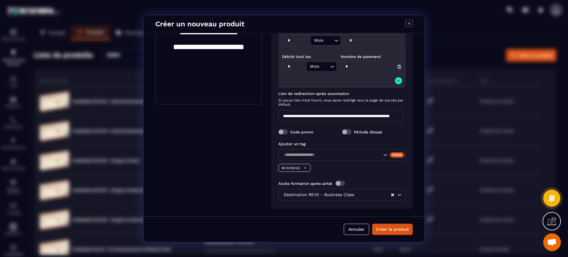
click at [406, 229] on button "Créer le produit" at bounding box center [392, 229] width 41 height 11
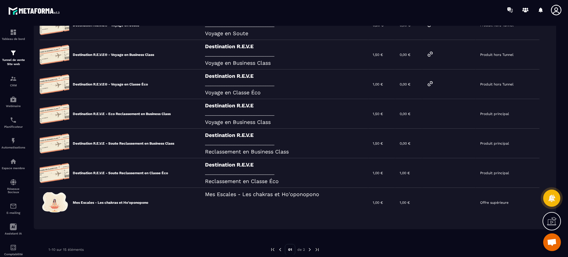
scroll to position [181, 0]
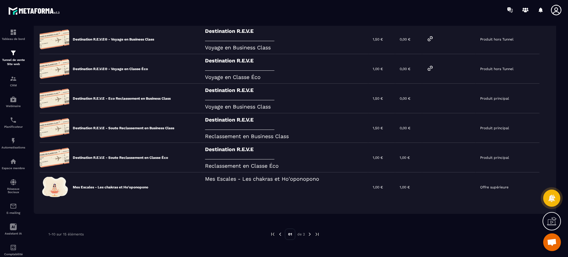
click at [310, 236] on img at bounding box center [309, 234] width 5 height 5
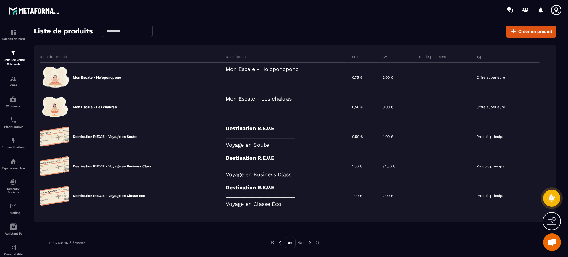
scroll to position [33, 0]
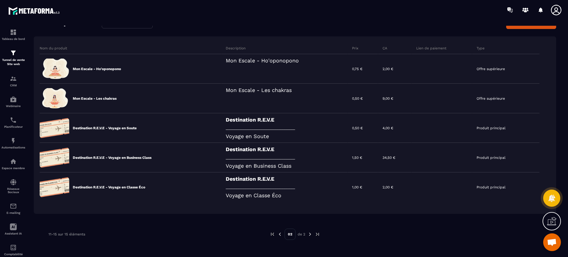
click at [282, 235] on img at bounding box center [279, 234] width 5 height 5
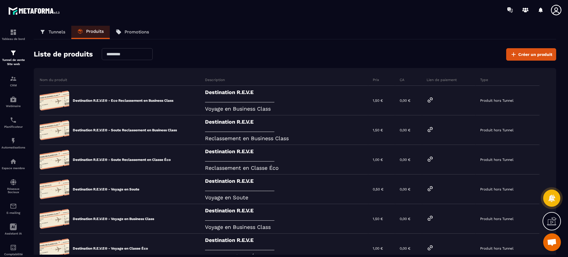
scroll to position [0, 0]
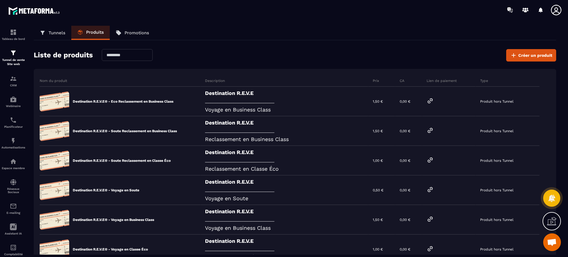
click at [9, 60] on p "Tunnel de vente Site web" at bounding box center [13, 62] width 24 height 8
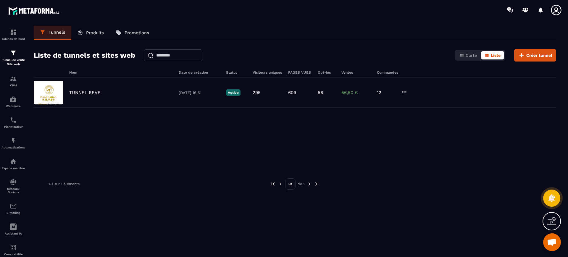
click at [92, 91] on p "TUNNEL REVE" at bounding box center [84, 92] width 31 height 5
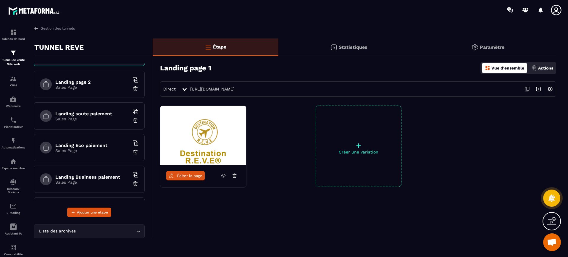
scroll to position [49, 0]
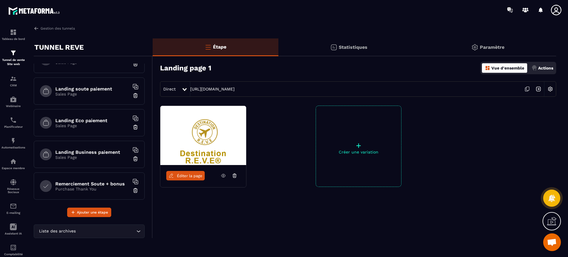
click at [89, 88] on h6 "Landing soute paiement" at bounding box center [92, 89] width 74 height 6
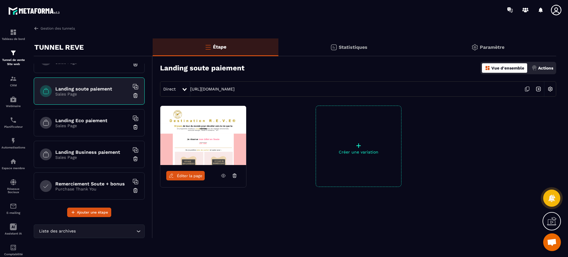
scroll to position [25, 0]
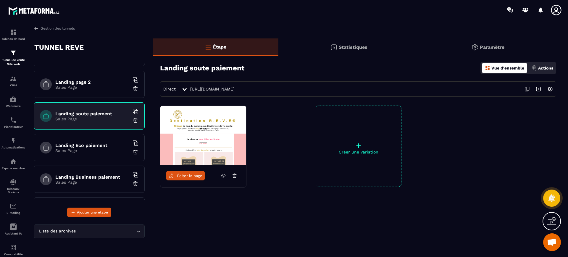
click at [184, 171] on link "Éditer la page" at bounding box center [185, 175] width 38 height 9
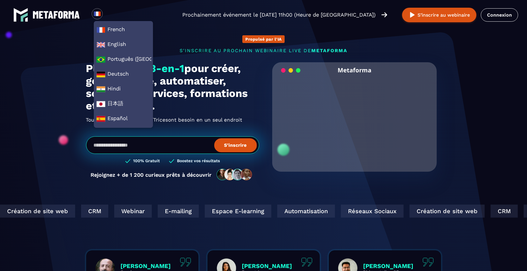
click at [495, 20] on link "Connexion" at bounding box center [499, 14] width 37 height 13
